Goal: Task Accomplishment & Management: Manage account settings

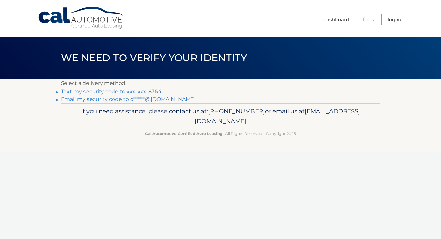
click at [133, 92] on link "Text my security code to xxx-xxx-8764" at bounding box center [111, 92] width 101 height 6
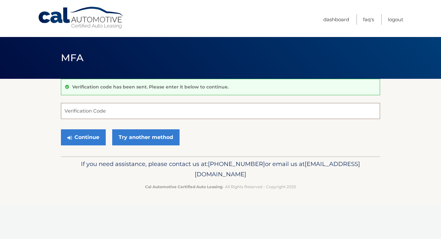
click at [120, 109] on input "Verification Code" at bounding box center [220, 111] width 319 height 16
type input "725340"
click at [96, 134] on button "Continue" at bounding box center [83, 138] width 45 height 16
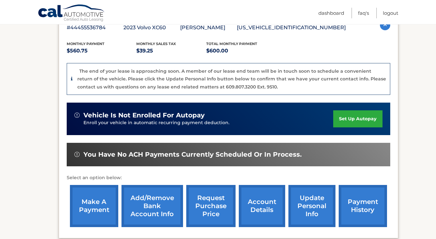
scroll to position [124, 0]
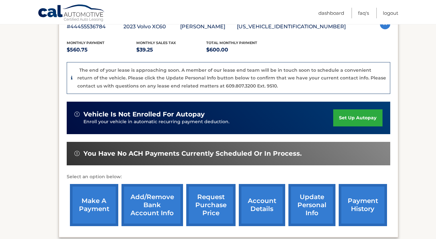
click at [81, 205] on link "make a payment" at bounding box center [94, 205] width 48 height 42
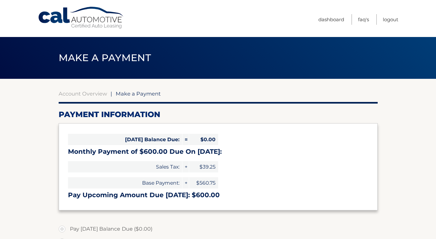
select select "ZmYyZDY0MTQtZTA1OC00YjRhLTk0ZmQtZjlkYThmZTFhNzBl"
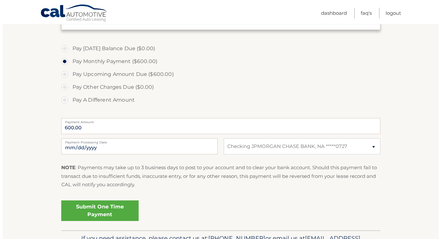
scroll to position [181, 0]
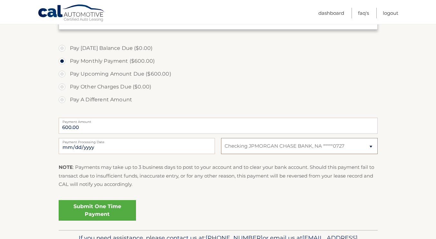
click at [368, 144] on select "Select Bank Account Checking JPMORGAN CHASE BANK, NA *****0727" at bounding box center [299, 146] width 156 height 16
click at [89, 211] on link "Submit One Time Payment" at bounding box center [97, 210] width 77 height 21
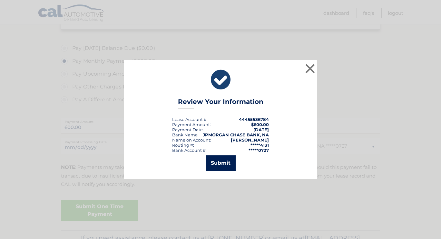
click at [227, 162] on button "Submit" at bounding box center [221, 163] width 30 height 15
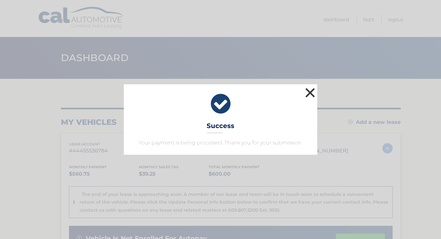
click at [309, 93] on button "×" at bounding box center [310, 92] width 13 height 13
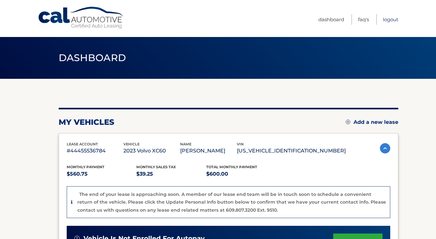
click at [389, 18] on link "Logout" at bounding box center [390, 19] width 15 height 11
